Goal: Transaction & Acquisition: Book appointment/travel/reservation

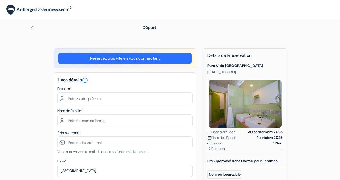
type input "Charlotte"
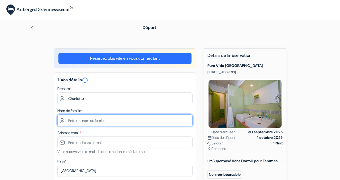
type input "Lechat"
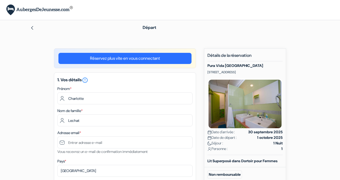
type input "0470928904"
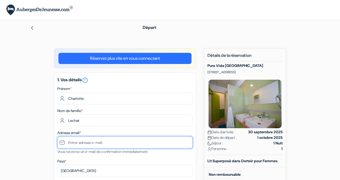
click at [114, 143] on input "text" at bounding box center [124, 143] width 135 height 12
type input "lechatcharlotte"
type input "470 92 89 04"
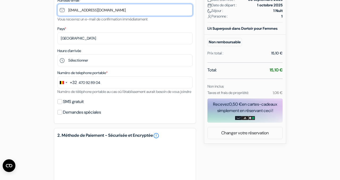
scroll to position [133, 0]
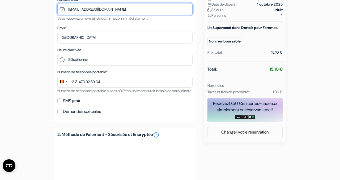
type input "[EMAIL_ADDRESS][DOMAIN_NAME]"
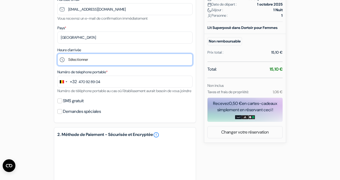
click at [79, 57] on select "Sélectionner 15:00 16:00 17:00 18:00 19:00 20:00 21:00 22:00" at bounding box center [124, 60] width 135 height 12
select select "20"
click at [57, 54] on select "Sélectionner 15:00 16:00 17:00 18:00 19:00 20:00 21:00 22:00" at bounding box center [124, 60] width 135 height 12
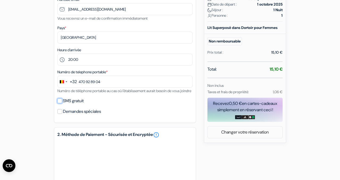
click at [61, 103] on input "SMS gratuit" at bounding box center [59, 101] width 5 height 5
checkbox input "true"
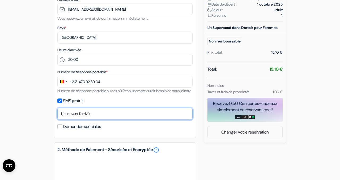
click at [73, 120] on select "Non merci Maintenant Le jour de votre arrivée 1 jour avant l'arrivée 2 jours av…" at bounding box center [124, 114] width 135 height 12
select select "none"
click at [57, 115] on select "Non merci Maintenant Le jour de votre arrivée 1 jour avant l'arrivée 2 jours av…" at bounding box center [124, 114] width 135 height 12
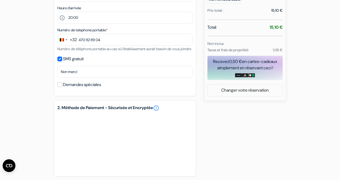
scroll to position [127, 0]
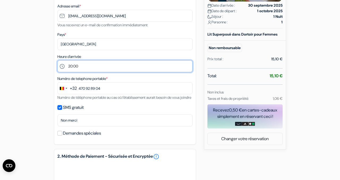
click at [94, 65] on select "Sélectionner 15:00 16:00 17:00 18:00 19:00 20:00 21:00 22:00" at bounding box center [124, 66] width 135 height 12
select select "19"
click at [57, 61] on select "Sélectionner 15:00 16:00 17:00 18:00 19:00 20:00 21:00 22:00" at bounding box center [124, 66] width 135 height 12
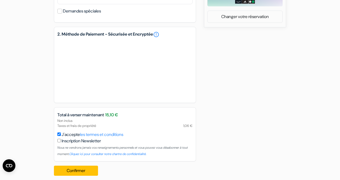
scroll to position [261, 0]
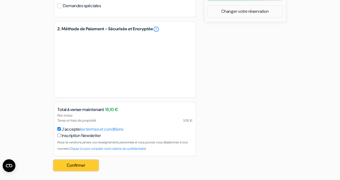
click at [78, 167] on button "Confirmer Loading..." at bounding box center [76, 165] width 44 height 10
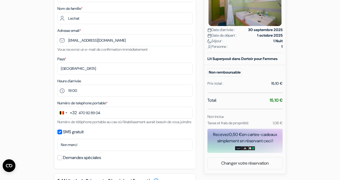
scroll to position [105, 0]
